Goal: Navigation & Orientation: Find specific page/section

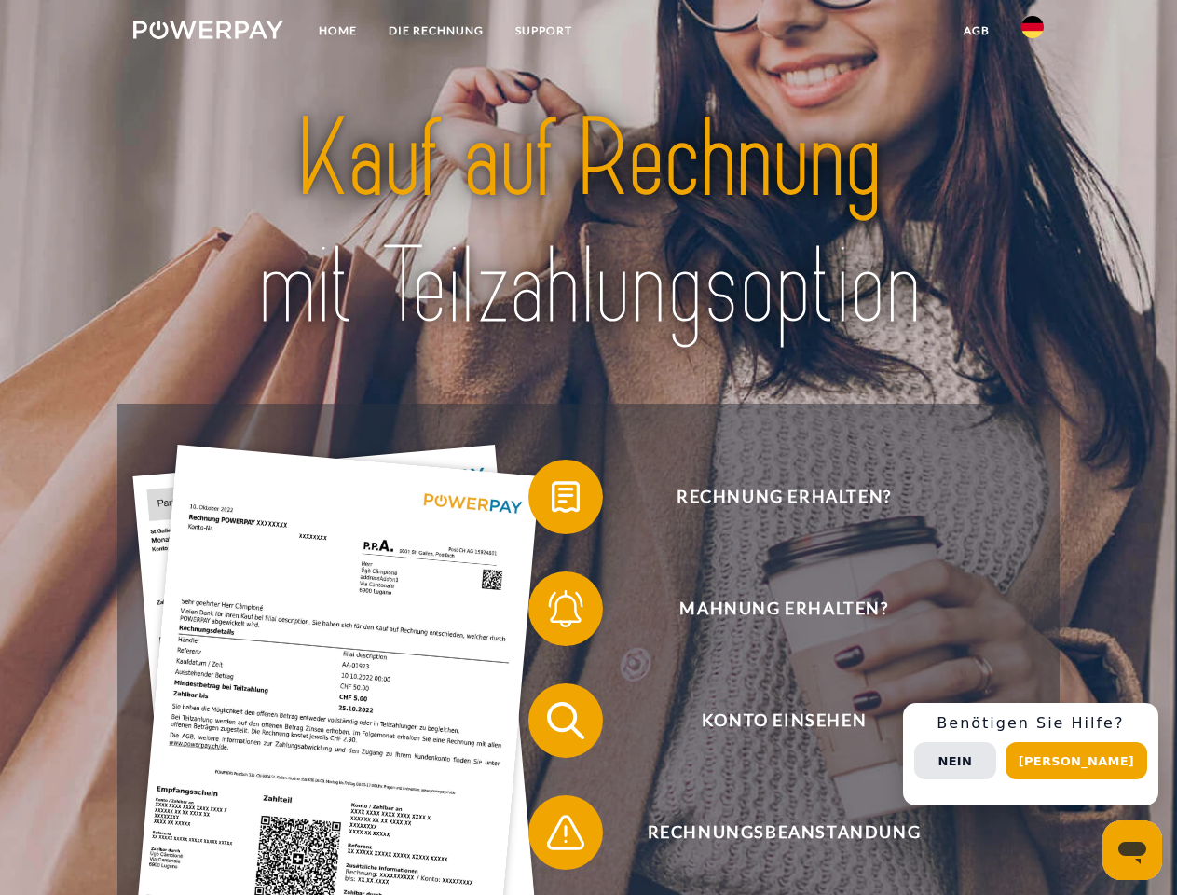
click at [208, 33] on img at bounding box center [208, 30] width 150 height 19
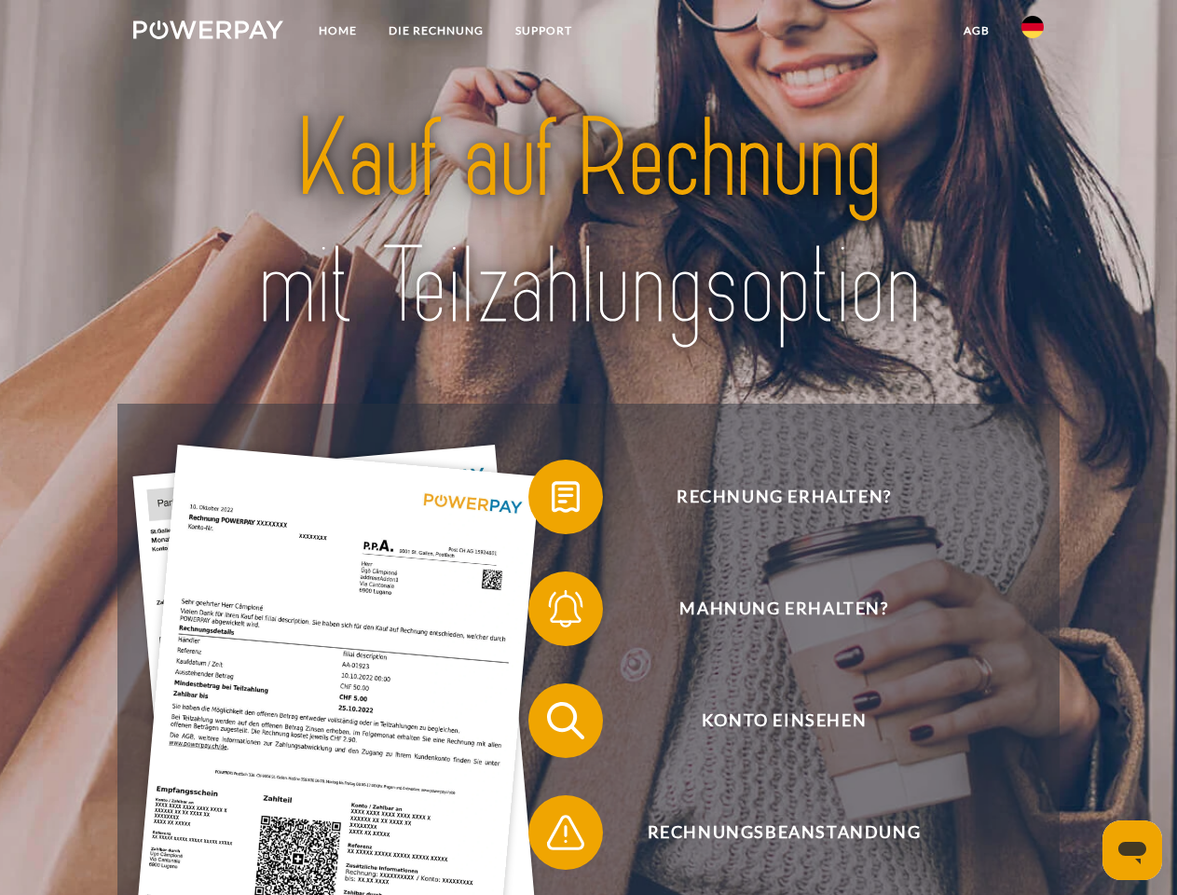
click at [1033, 33] on img at bounding box center [1033, 27] width 22 height 22
click at [976, 31] on link "agb" at bounding box center [977, 31] width 58 height 34
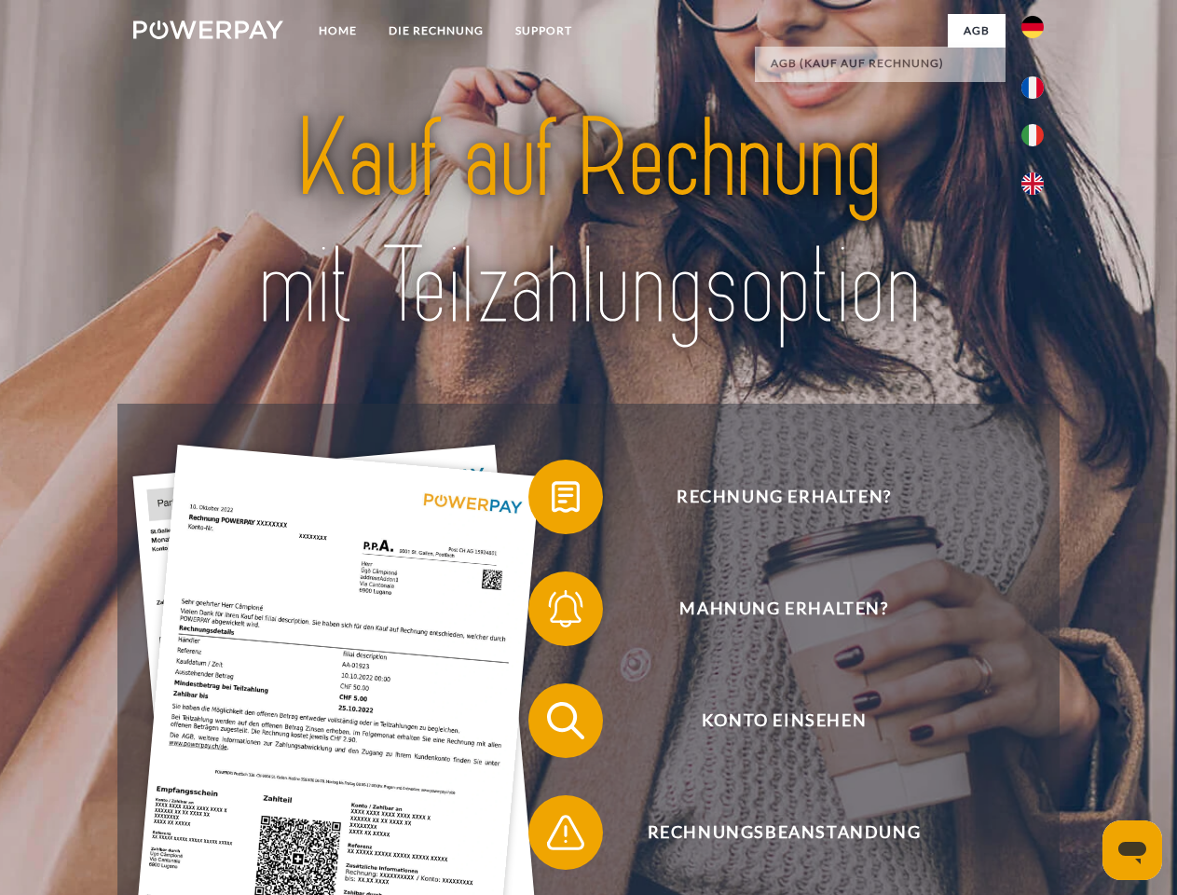
click at [552, 501] on span at bounding box center [537, 496] width 93 height 93
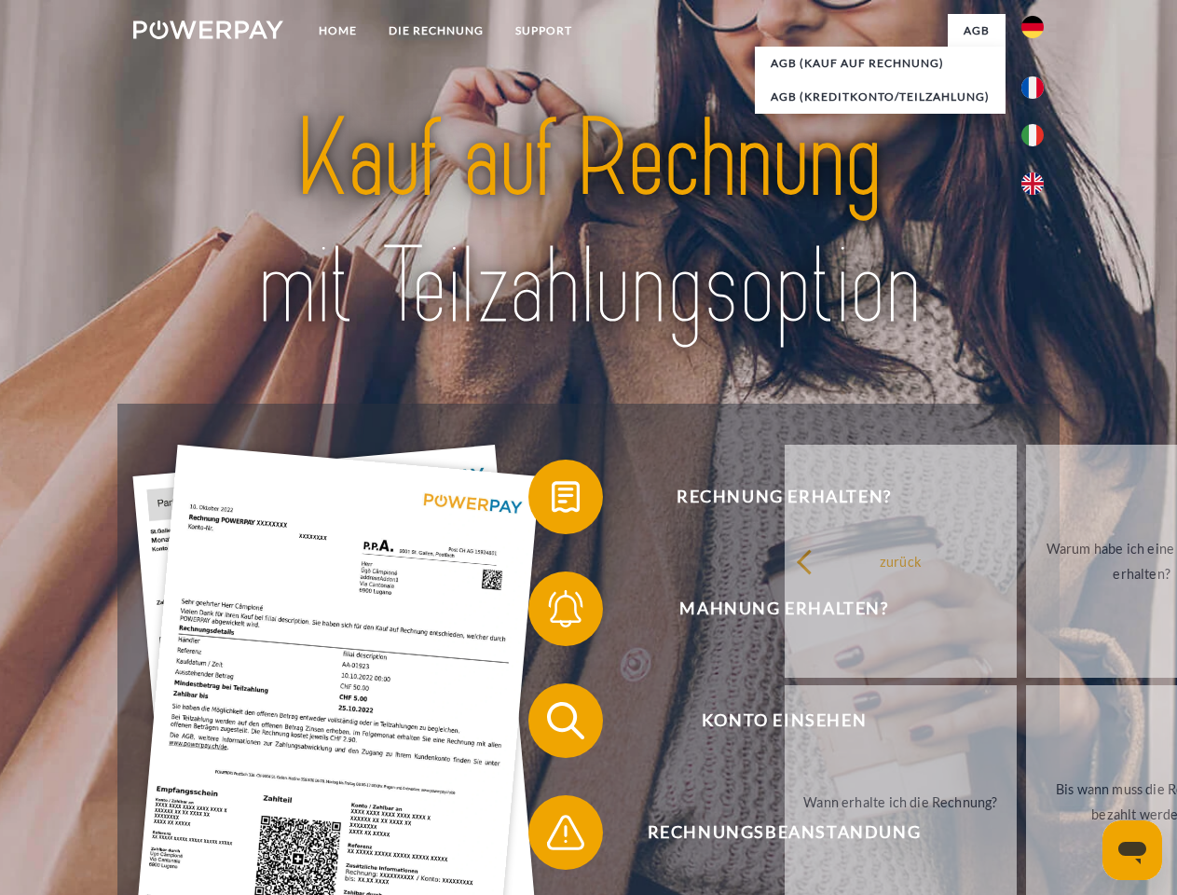
click at [552, 612] on span at bounding box center [537, 608] width 93 height 93
click at [1026, 724] on link "Bis wann muss die Rechnung bezahlt werden?" at bounding box center [1142, 801] width 232 height 233
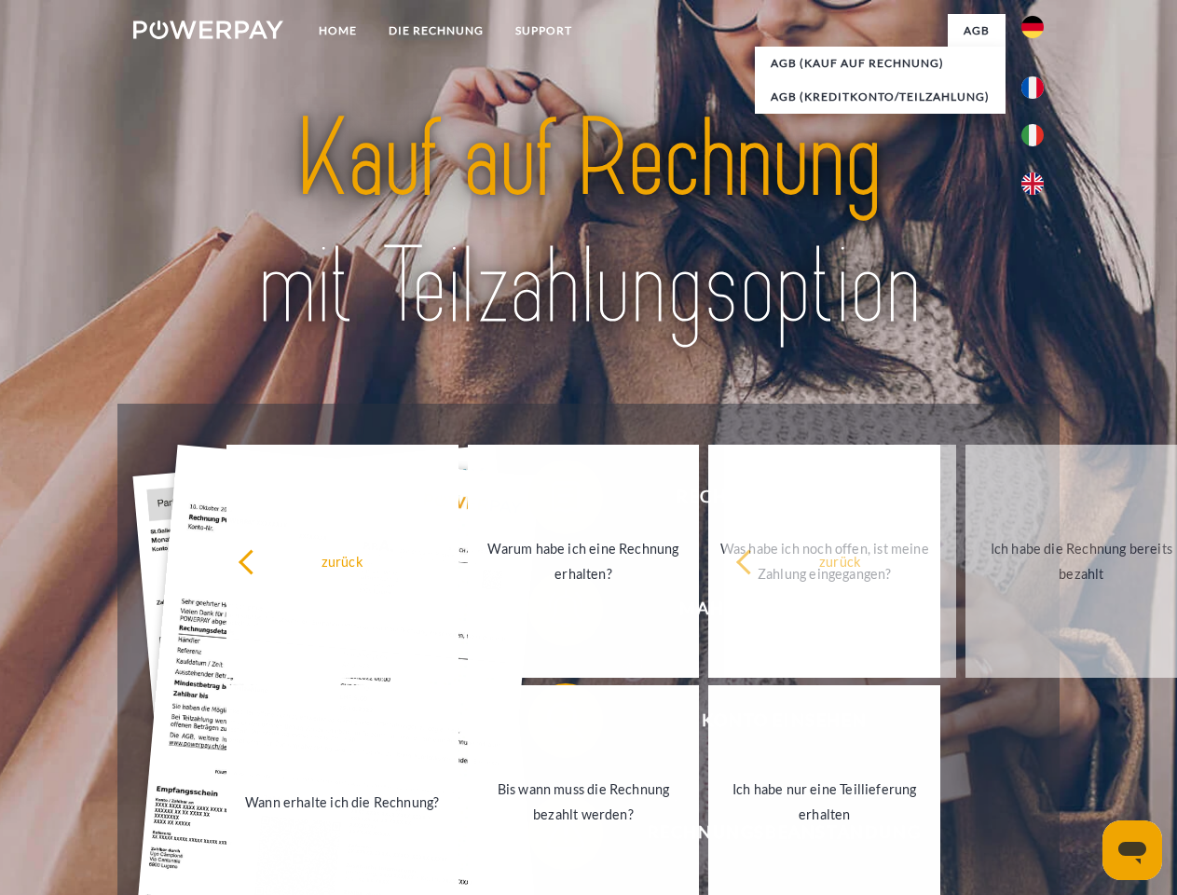
click at [552, 836] on span at bounding box center [537, 832] width 93 height 93
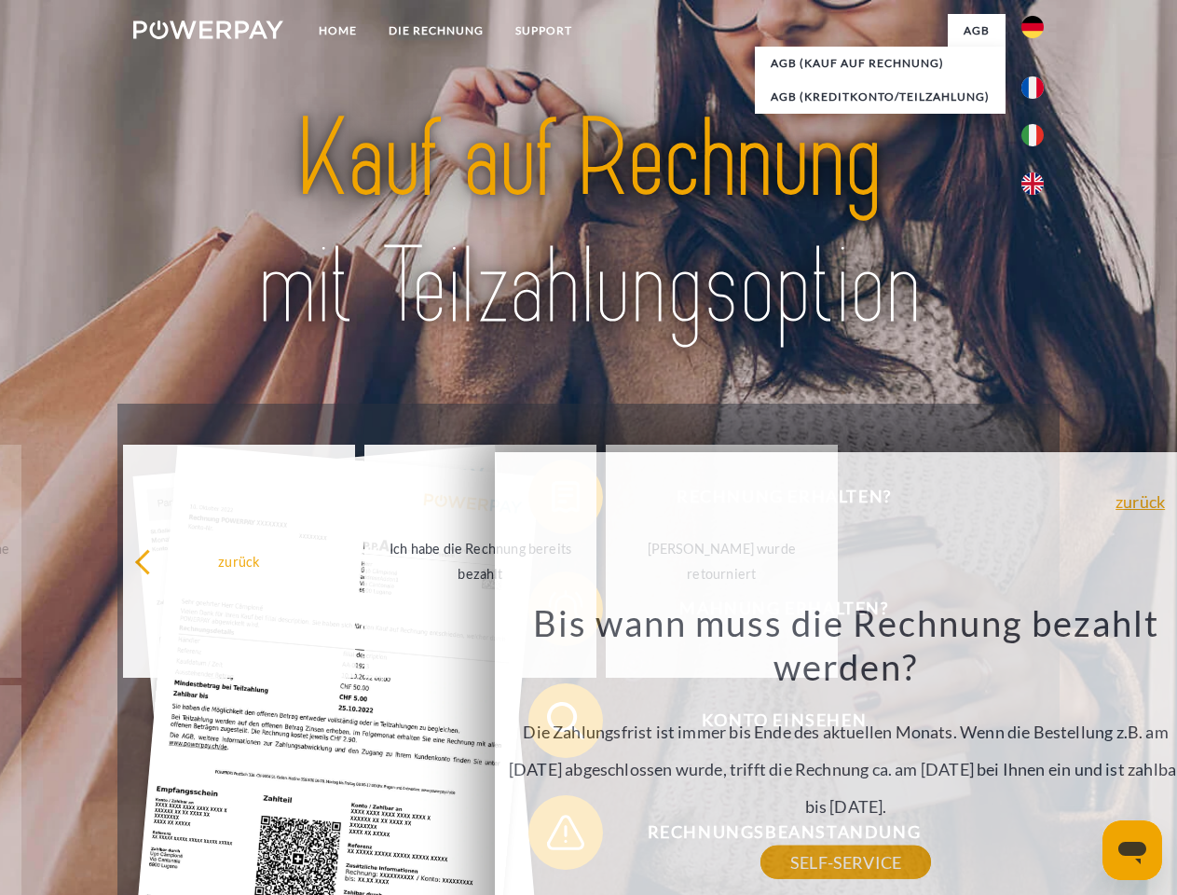
click at [1037, 754] on div "Rechnung erhalten? Mahnung erhalten? Konto einsehen" at bounding box center [587, 777] width 941 height 746
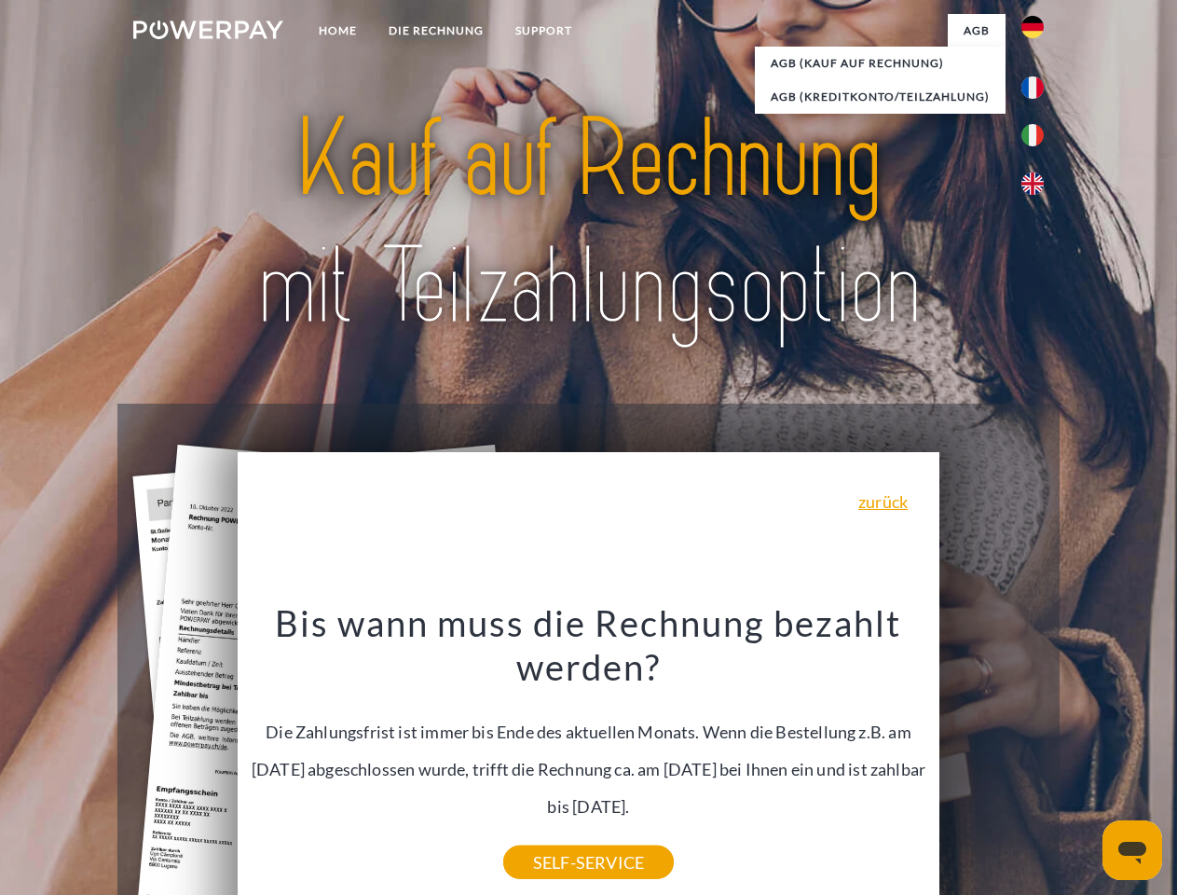
click at [992, 758] on span "Konto einsehen" at bounding box center [784, 720] width 457 height 75
click at [1083, 761] on header "Home DIE RECHNUNG SUPPORT" at bounding box center [588, 643] width 1177 height 1287
